Goal: Navigation & Orientation: Find specific page/section

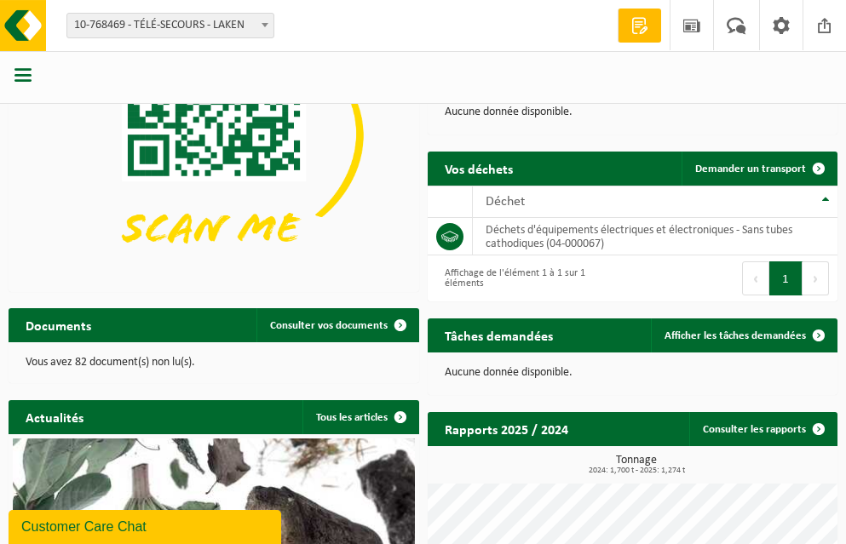
scroll to position [103, 0]
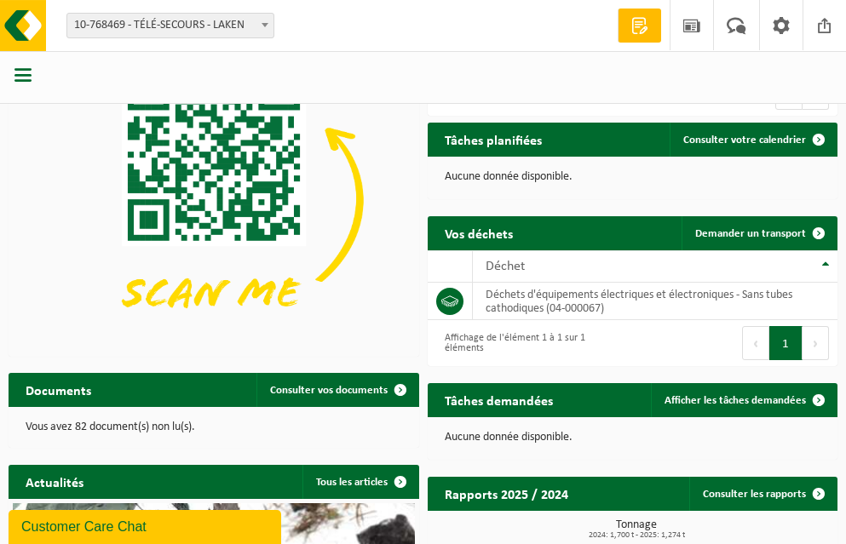
click at [21, 77] on span "button" at bounding box center [22, 74] width 17 height 17
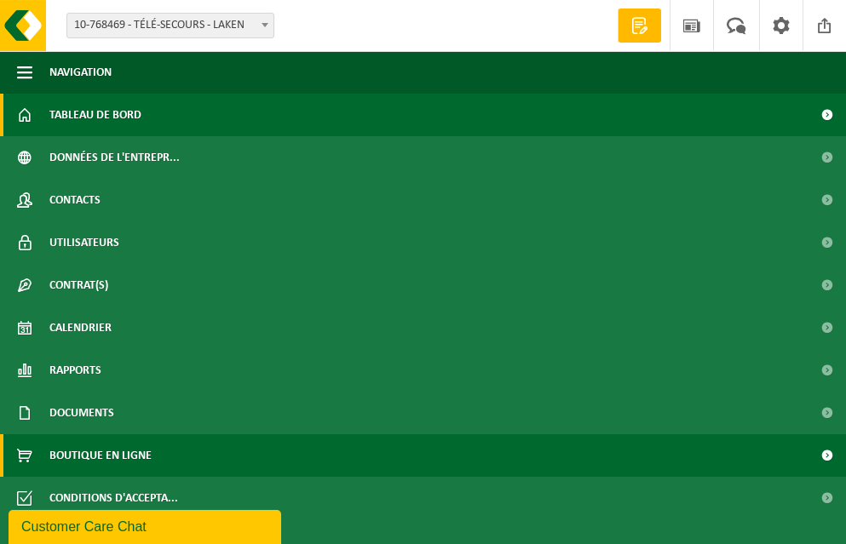
scroll to position [188, 0]
click at [92, 458] on span "Boutique en ligne" at bounding box center [100, 455] width 102 height 43
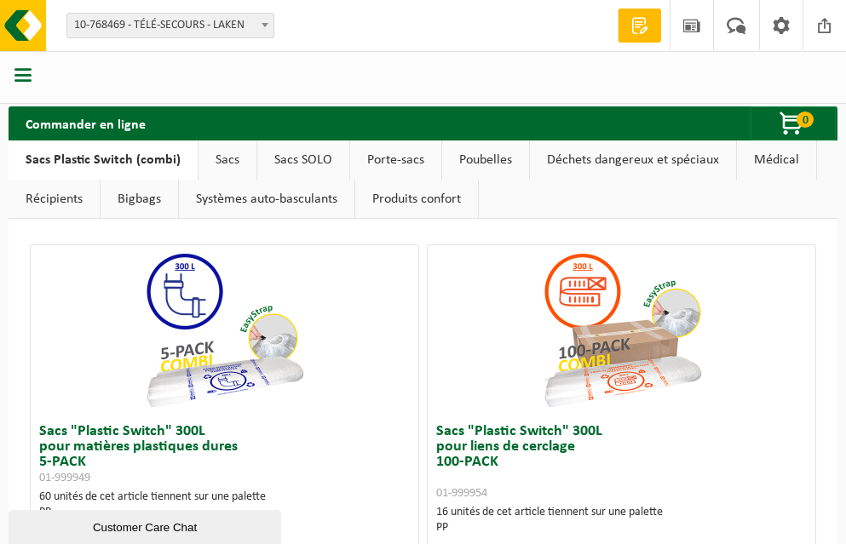
click at [65, 204] on link "Récipients" at bounding box center [54, 199] width 91 height 39
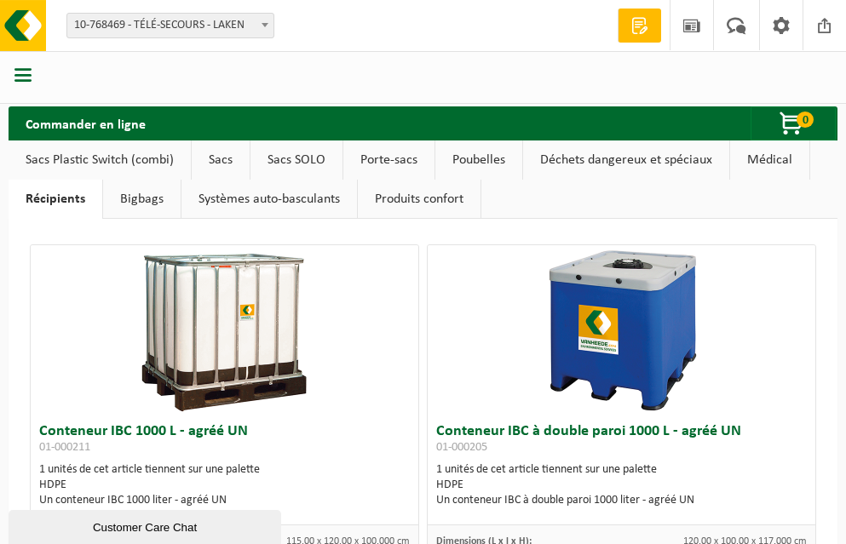
click at [613, 160] on link "Déchets dangereux et spéciaux" at bounding box center [626, 160] width 206 height 39
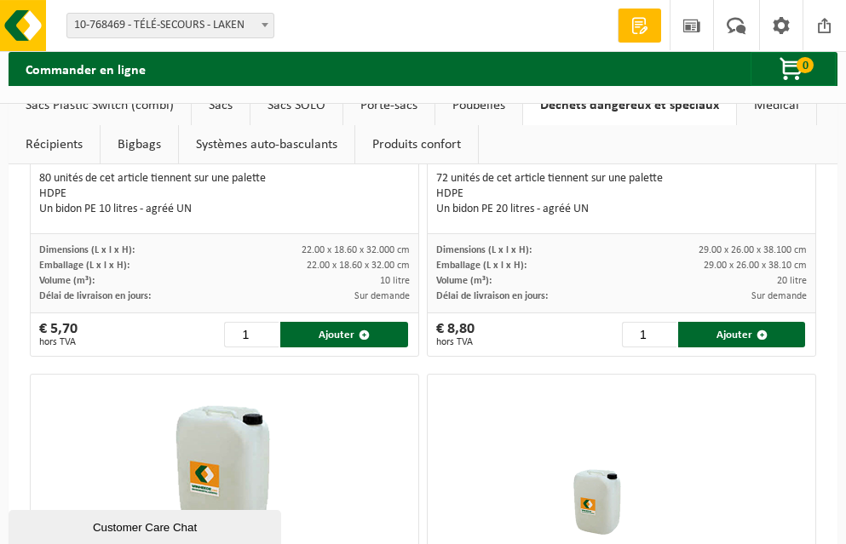
scroll to position [206, 0]
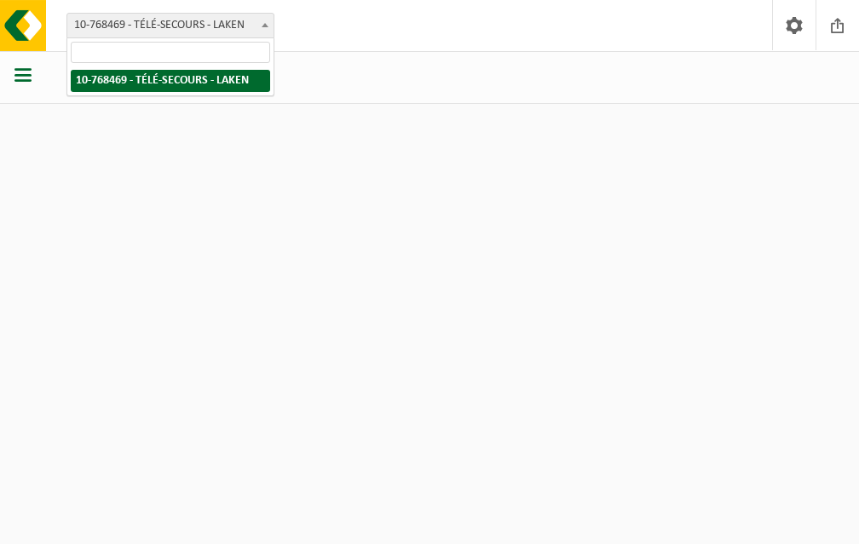
click at [214, 25] on span "10-768469 - TÉLÉ-SECOURS - LAKEN" at bounding box center [170, 26] width 206 height 24
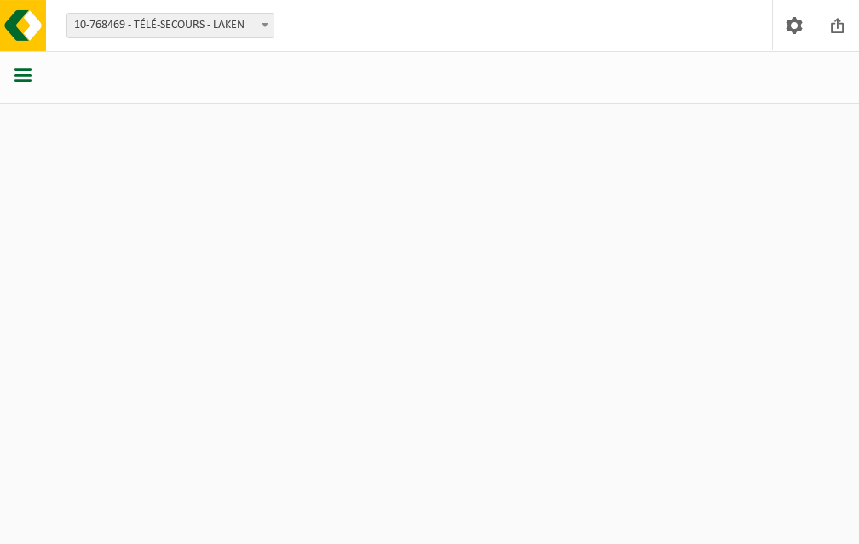
click at [27, 73] on span "button" at bounding box center [22, 74] width 17 height 17
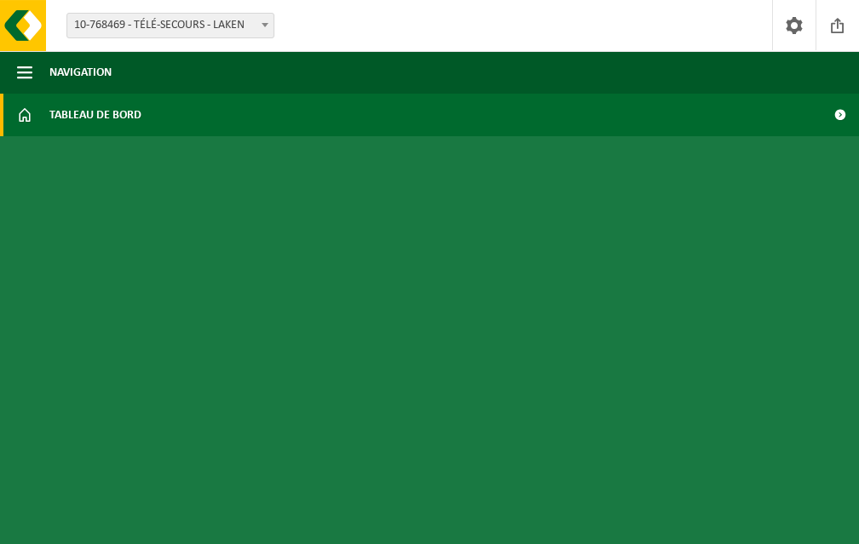
click at [106, 120] on span "Tableau de bord" at bounding box center [95, 115] width 92 height 43
